Goal: Find specific page/section: Find specific page/section

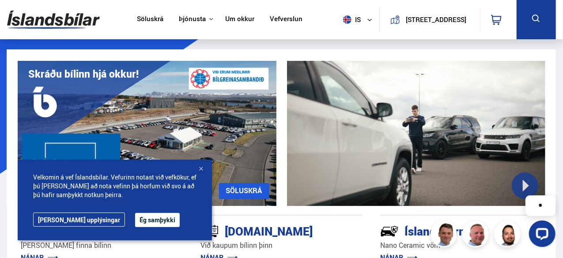
click at [536, 15] on icon at bounding box center [536, 19] width 8 height 8
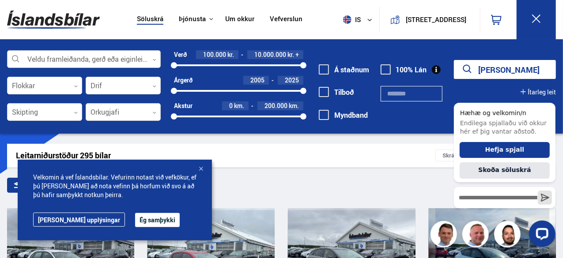
click at [38, 57] on div at bounding box center [84, 60] width 154 height 18
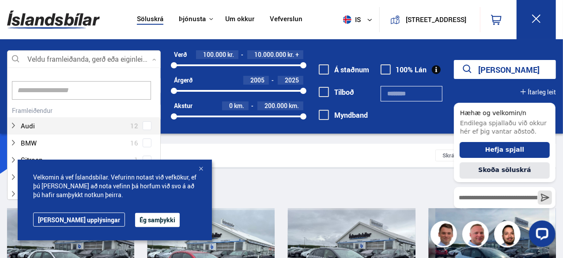
scroll to position [132, 151]
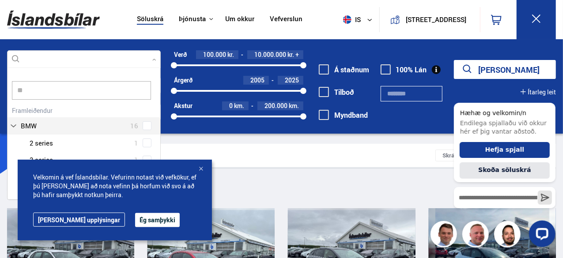
type input "***"
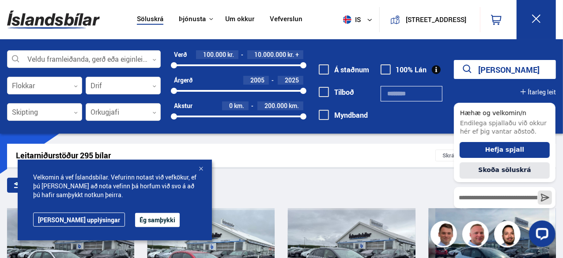
click at [203, 168] on div at bounding box center [201, 169] width 9 height 9
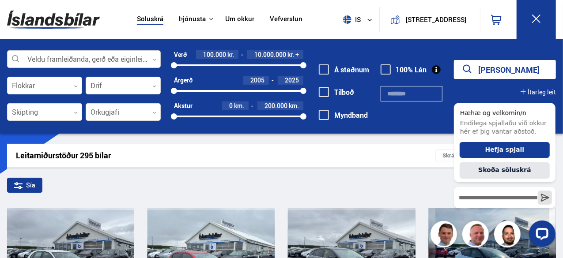
click at [81, 57] on div at bounding box center [84, 60] width 154 height 18
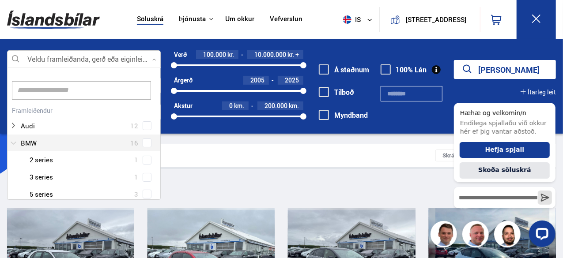
click at [31, 141] on div at bounding box center [75, 143] width 131 height 13
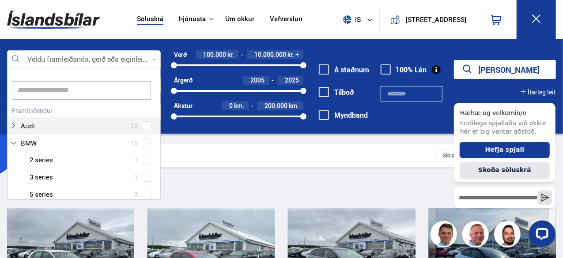
click at [158, 113] on div "Audi 12" at bounding box center [84, 119] width 153 height 30
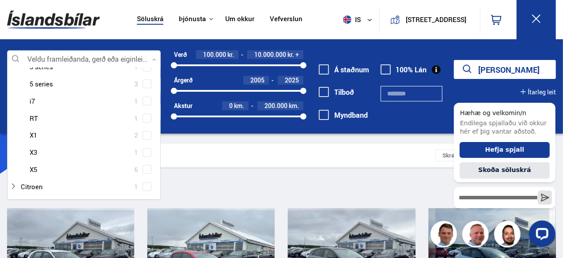
scroll to position [86, 0]
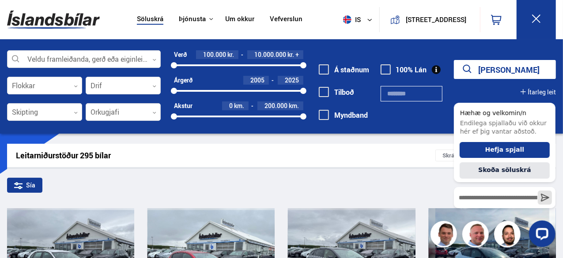
click at [196, 155] on div "Leitarniðurstöður 295 bílar" at bounding box center [226, 155] width 420 height 9
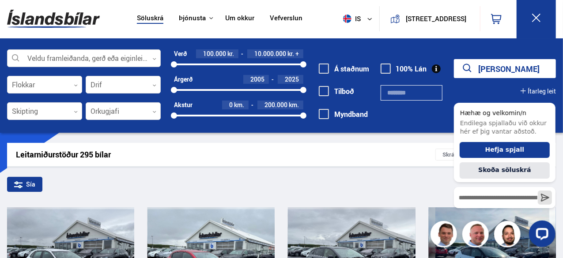
scroll to position [0, 0]
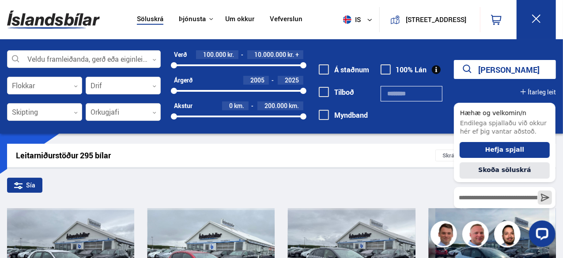
click at [472, 68] on icon "submit" at bounding box center [467, 69] width 9 height 9
drag, startPoint x: 560, startPoint y: 124, endPoint x: 560, endPoint y: 146, distance: 22.1
